Goal: Information Seeking & Learning: Find specific fact

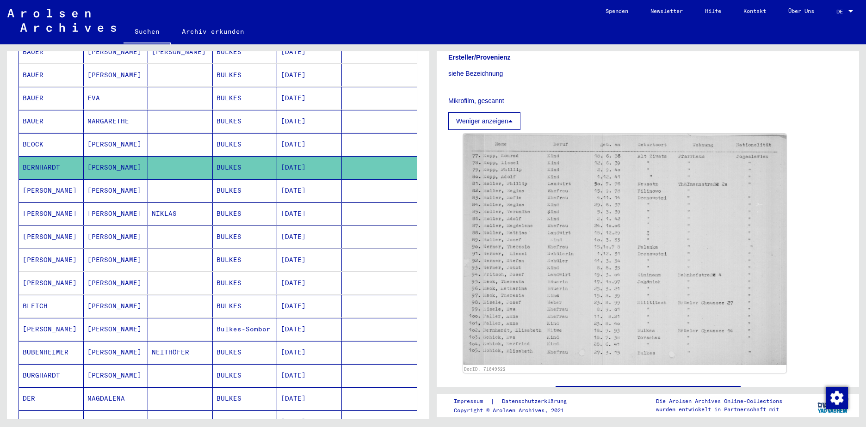
scroll to position [185, 0]
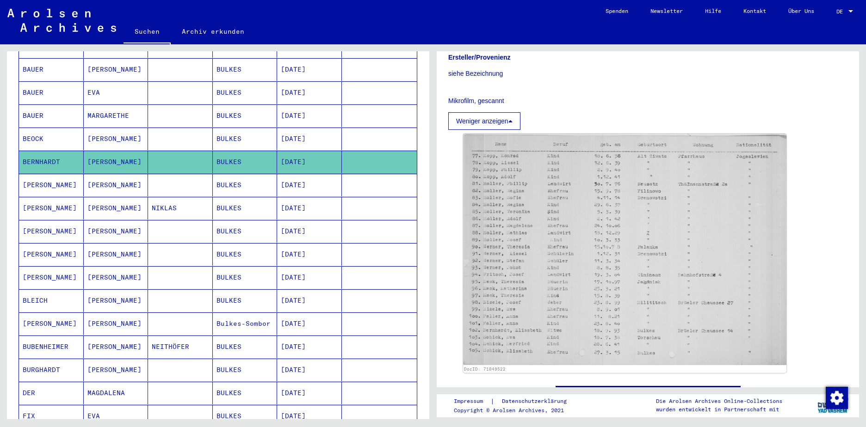
click at [104, 316] on mat-cell "[PERSON_NAME]" at bounding box center [116, 324] width 65 height 23
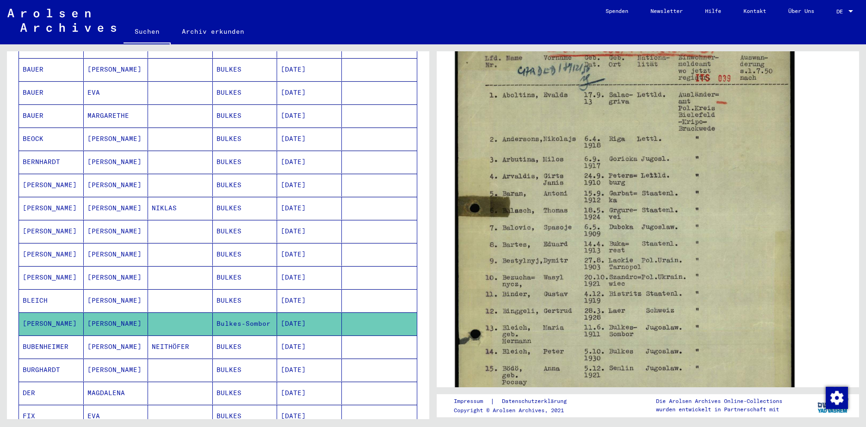
scroll to position [139, 0]
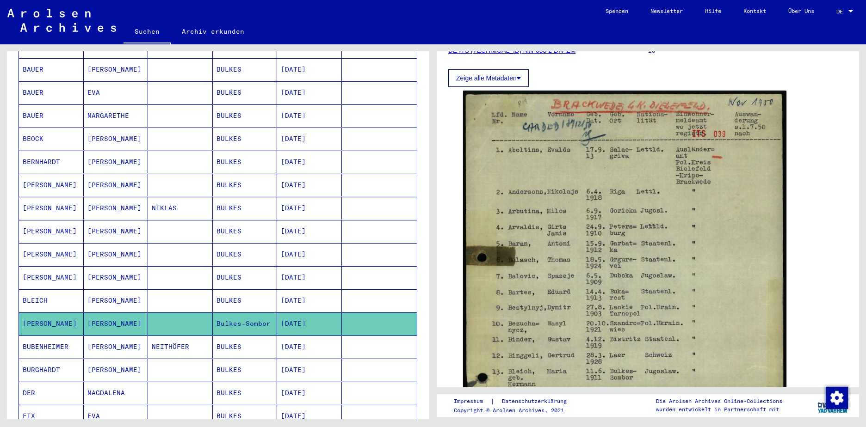
click at [59, 338] on mat-cell "BUBENHEIMER" at bounding box center [51, 347] width 65 height 23
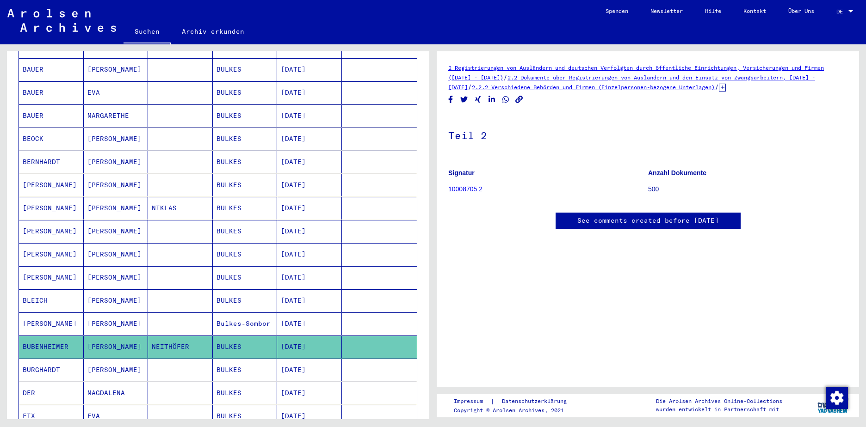
scroll to position [166, 0]
click at [41, 362] on mat-cell "BURGHARDT" at bounding box center [51, 370] width 65 height 23
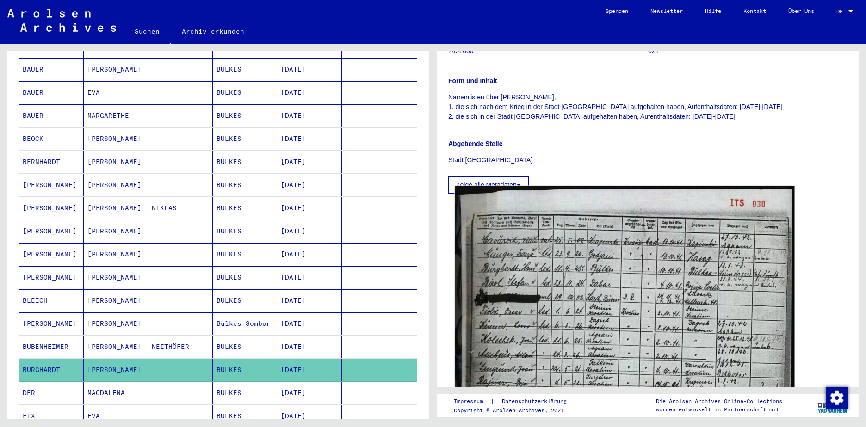
scroll to position [231, 0]
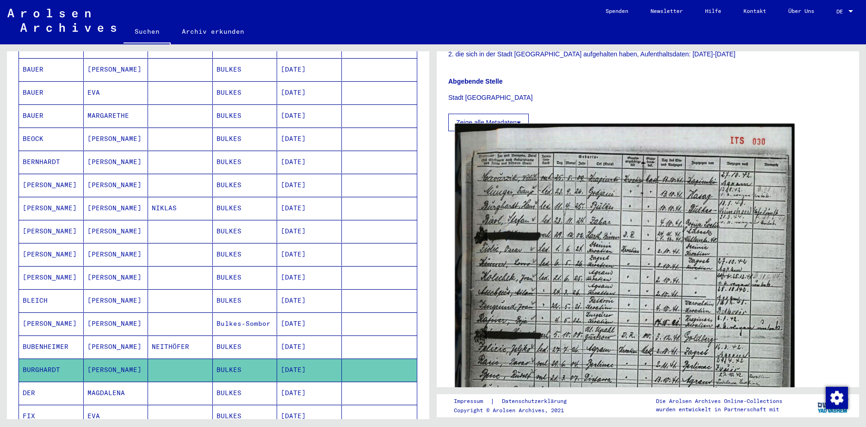
click at [628, 284] on img at bounding box center [625, 358] width 340 height 468
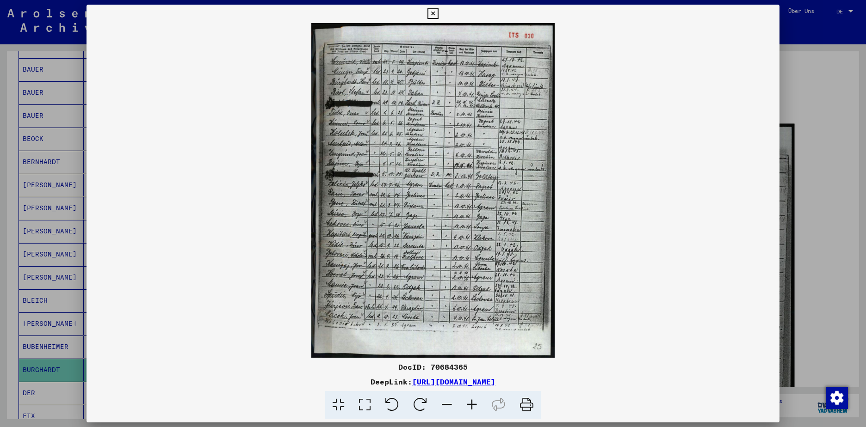
click at [628, 284] on img at bounding box center [433, 190] width 693 height 335
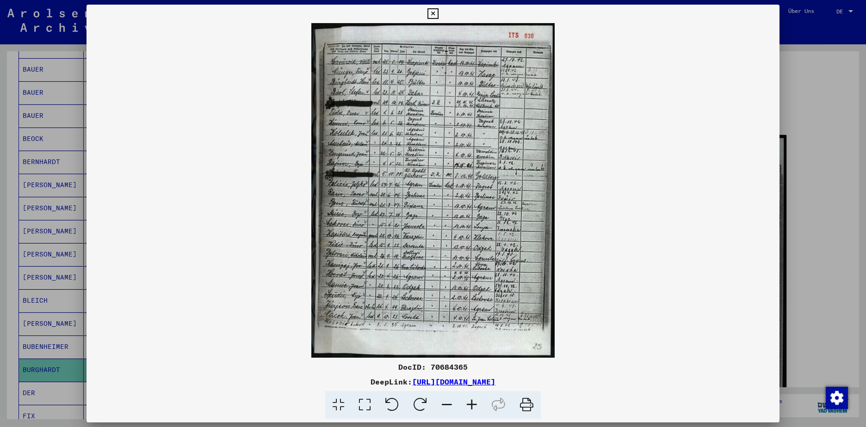
click at [475, 405] on icon at bounding box center [471, 405] width 25 height 28
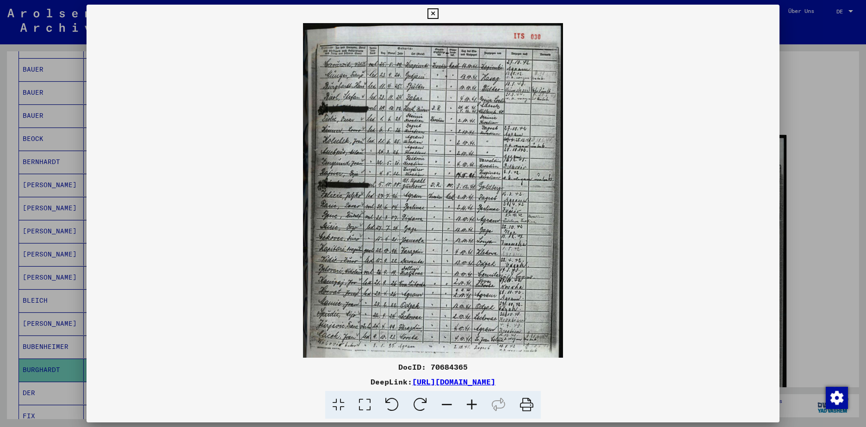
click at [475, 405] on icon at bounding box center [471, 405] width 25 height 28
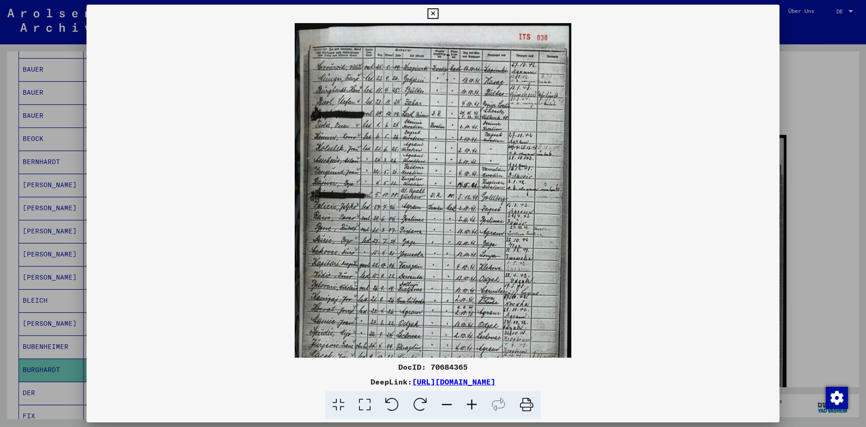
click at [475, 405] on icon at bounding box center [471, 405] width 25 height 28
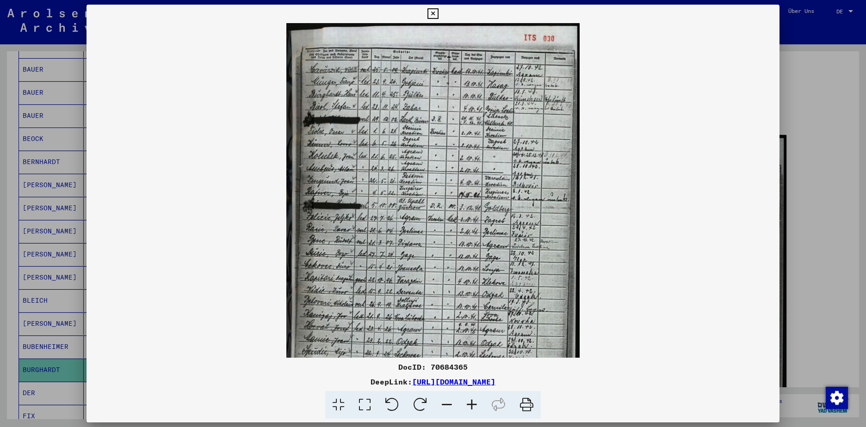
click at [475, 405] on icon at bounding box center [471, 405] width 25 height 28
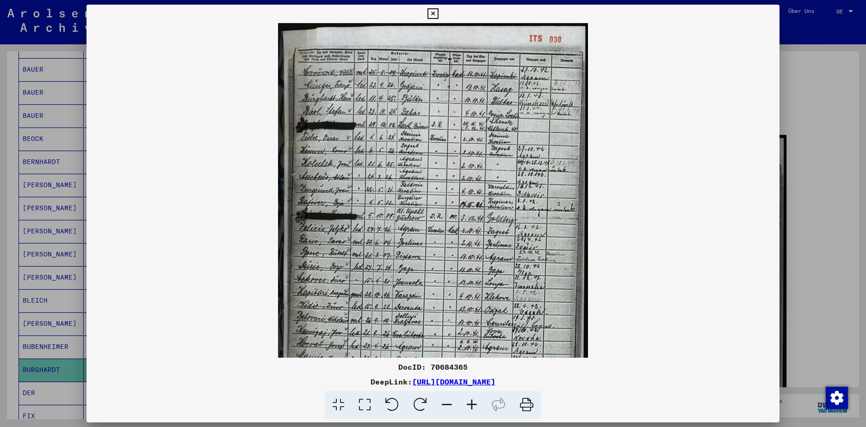
click at [475, 405] on icon at bounding box center [471, 405] width 25 height 28
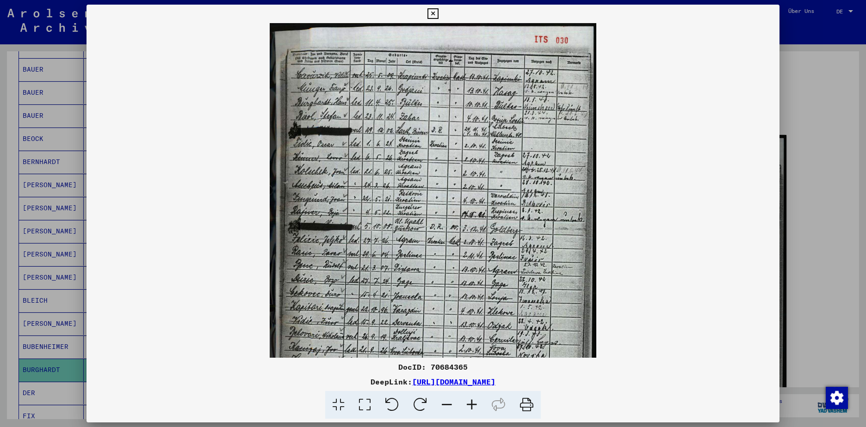
click at [475, 405] on icon at bounding box center [471, 405] width 25 height 28
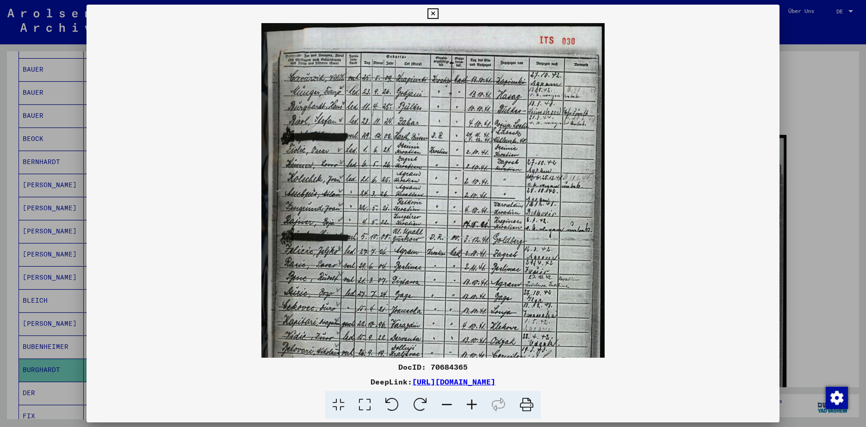
click at [475, 405] on icon at bounding box center [471, 405] width 25 height 28
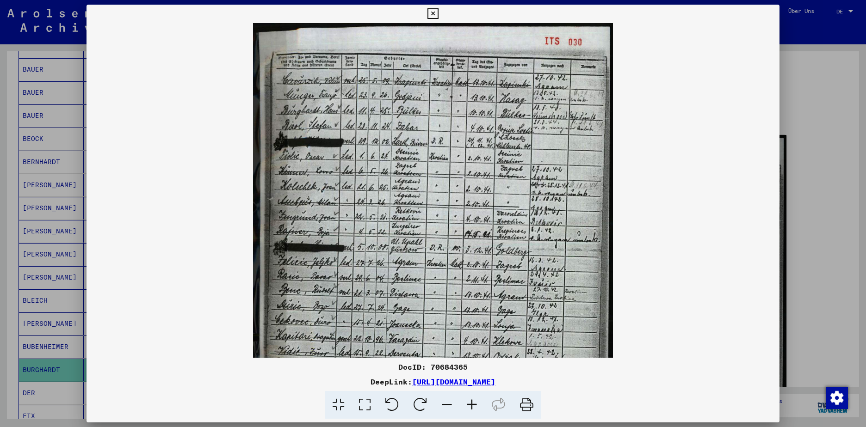
click at [475, 405] on icon at bounding box center [471, 405] width 25 height 28
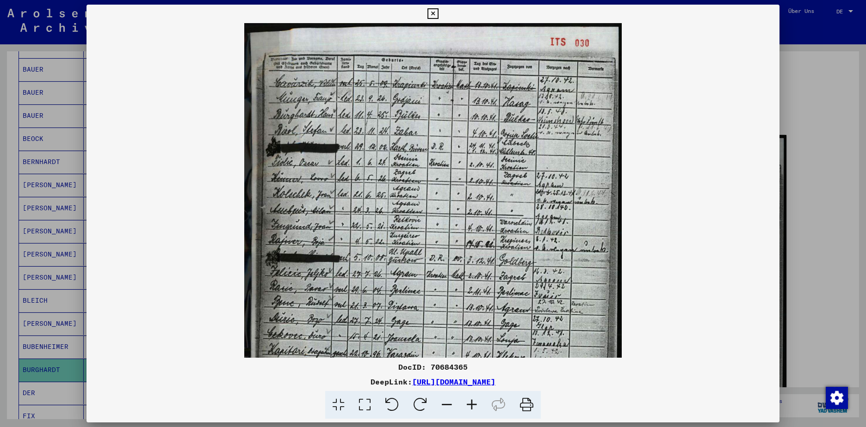
click at [475, 405] on icon at bounding box center [471, 405] width 25 height 28
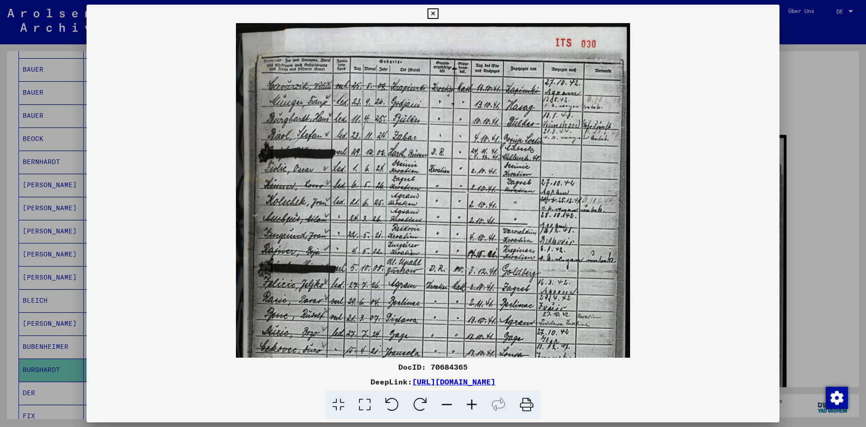
click at [475, 405] on icon at bounding box center [471, 405] width 25 height 28
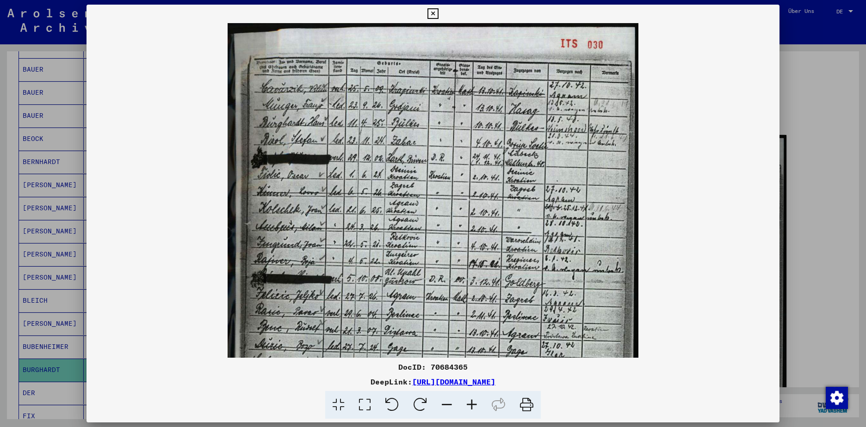
click at [475, 405] on icon at bounding box center [471, 405] width 25 height 28
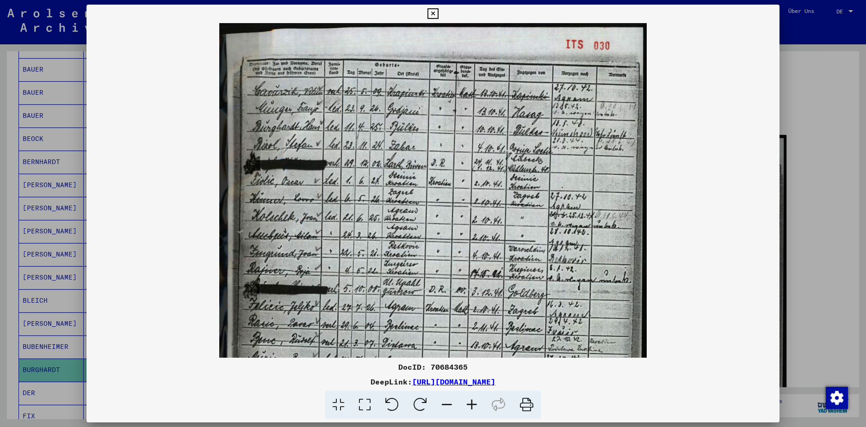
click at [475, 405] on icon at bounding box center [471, 405] width 25 height 28
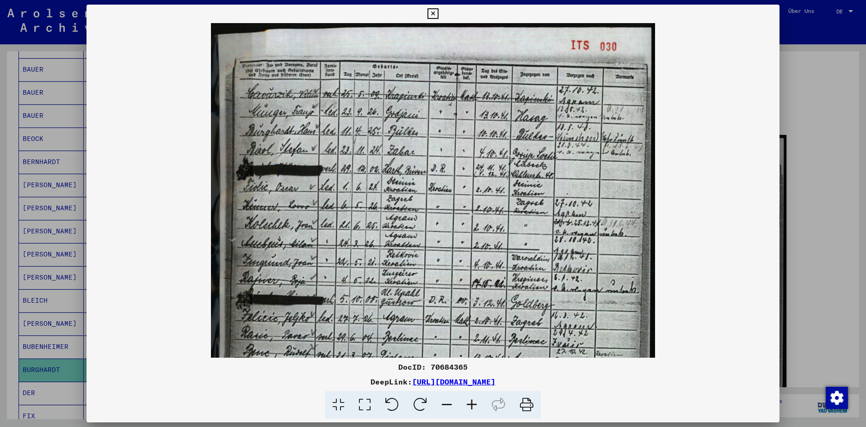
click at [475, 405] on icon at bounding box center [471, 405] width 25 height 28
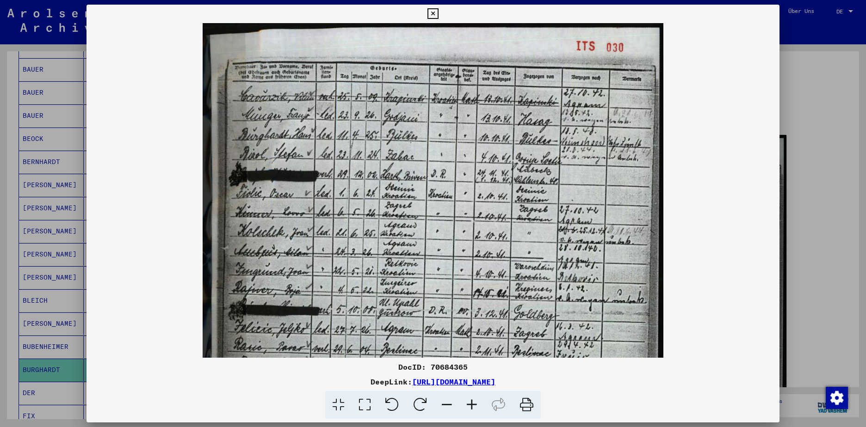
click at [475, 405] on icon at bounding box center [471, 405] width 25 height 28
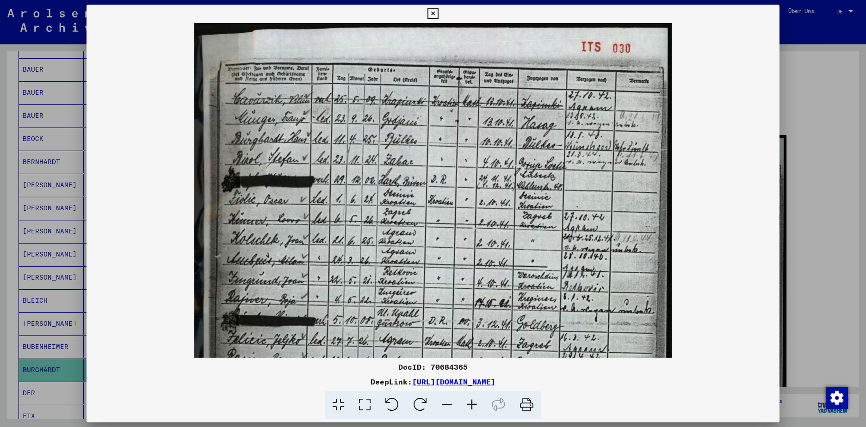
click at [475, 405] on icon at bounding box center [471, 405] width 25 height 28
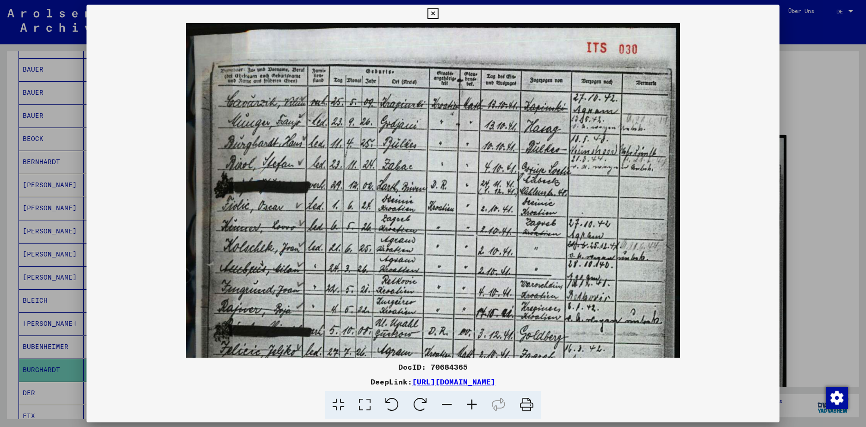
click at [475, 405] on icon at bounding box center [471, 405] width 25 height 28
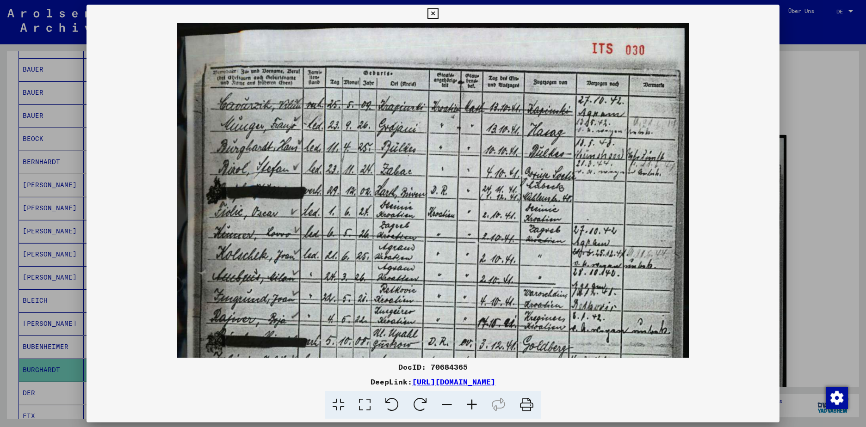
click at [475, 405] on icon at bounding box center [471, 405] width 25 height 28
click at [474, 405] on icon at bounding box center [471, 405] width 25 height 28
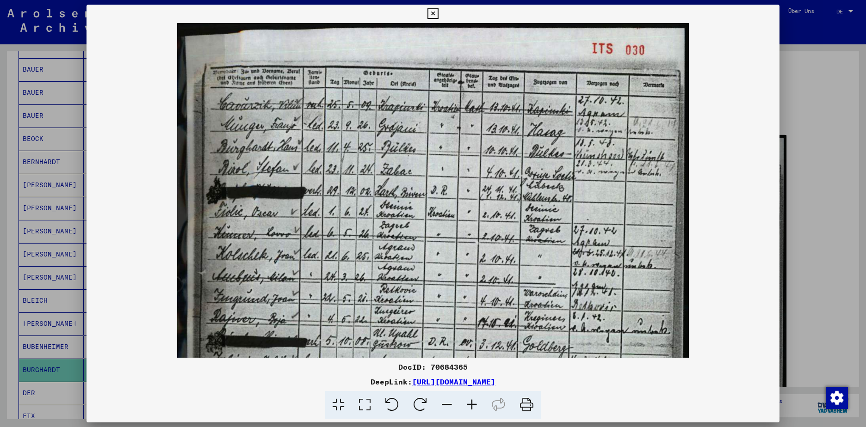
click at [433, 12] on icon at bounding box center [432, 13] width 11 height 11
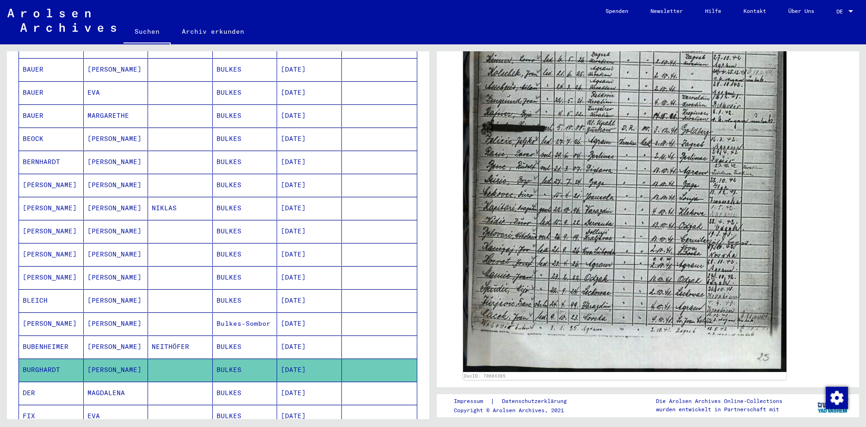
scroll to position [463, 0]
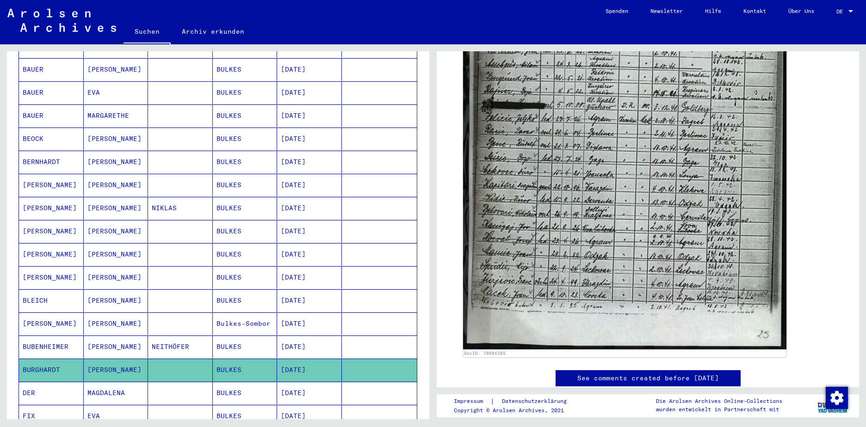
click at [239, 336] on mat-cell "BULKES" at bounding box center [245, 347] width 65 height 23
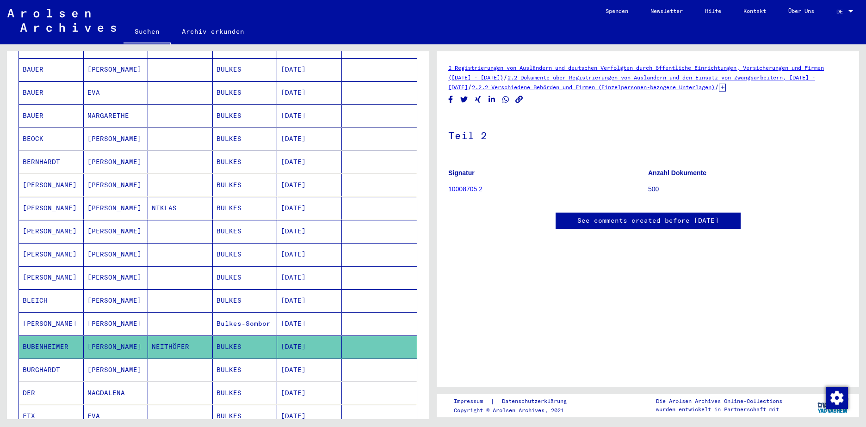
click at [247, 359] on mat-cell "BULKES" at bounding box center [245, 370] width 65 height 23
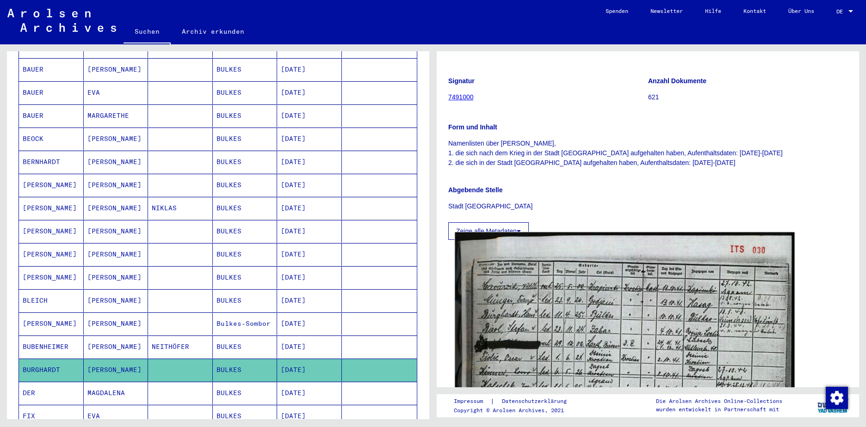
scroll to position [185, 0]
